Goal: Check status

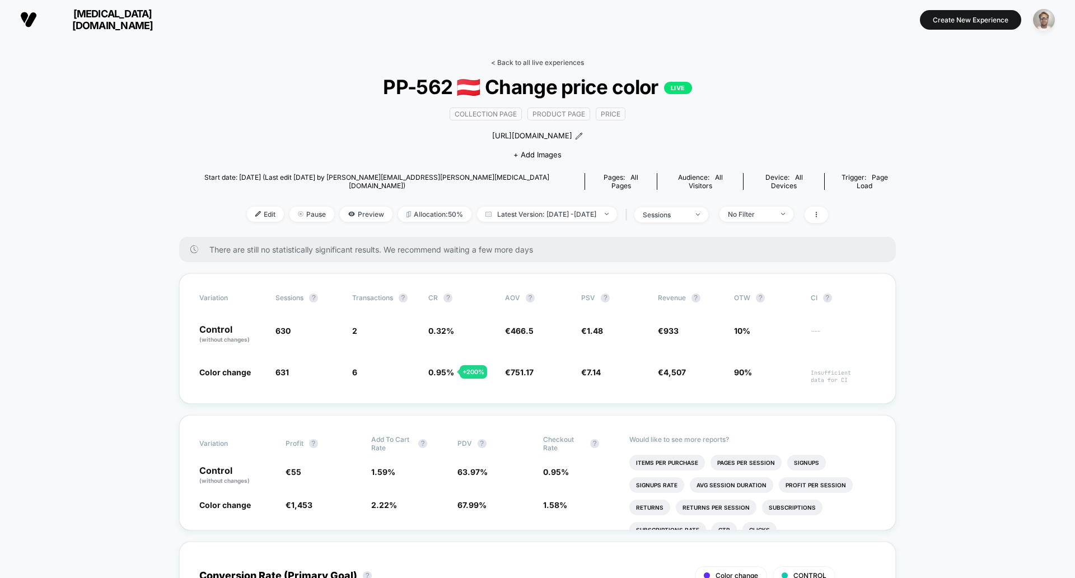
click at [562, 63] on link "< Back to all live experiences" at bounding box center [537, 62] width 93 height 8
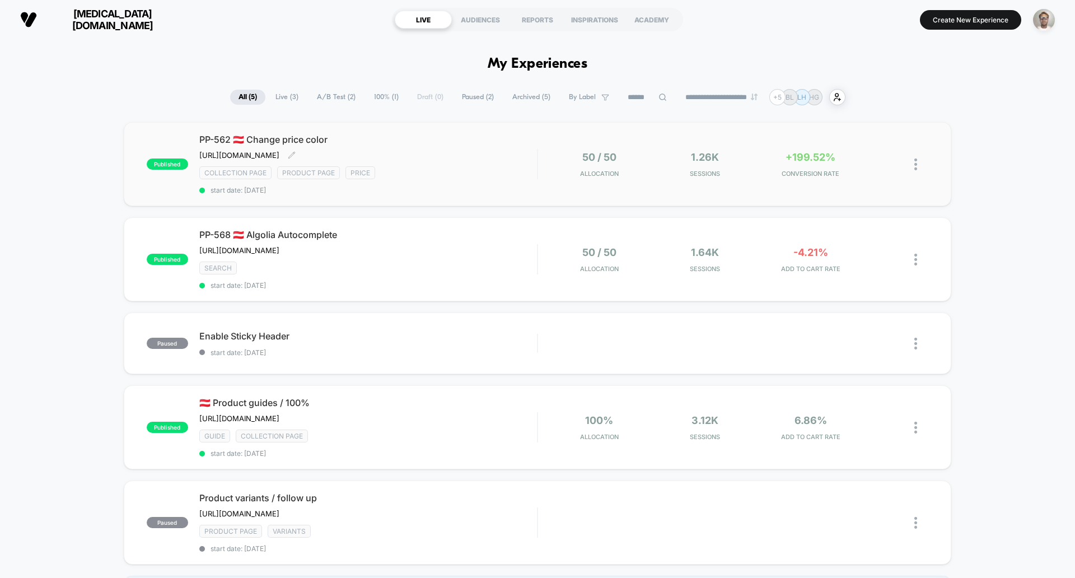
click at [493, 194] on span "start date: [DATE]" at bounding box center [368, 190] width 338 height 8
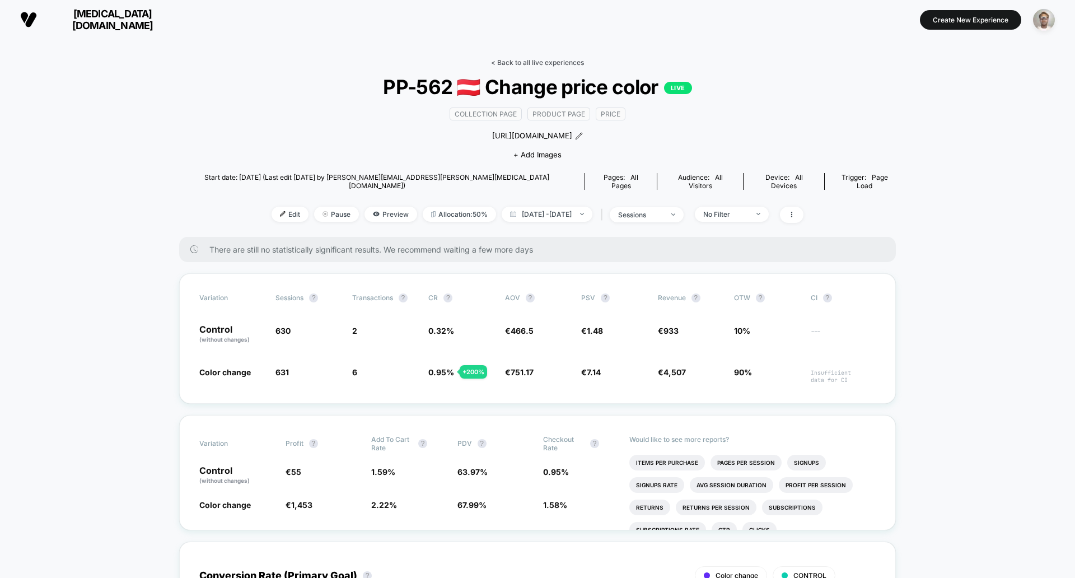
click at [529, 62] on link "< Back to all live experiences" at bounding box center [537, 62] width 93 height 8
